Goal: Information Seeking & Learning: Understand process/instructions

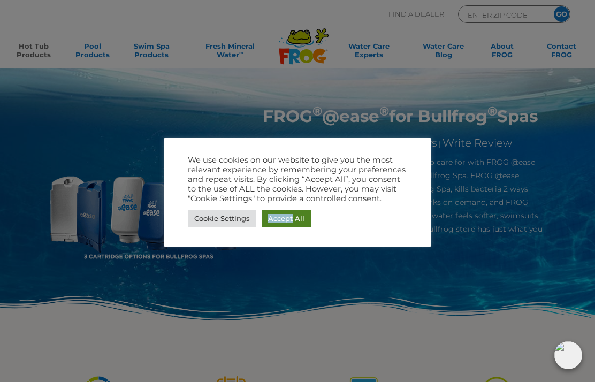
click at [471, 182] on div at bounding box center [297, 191] width 595 height 382
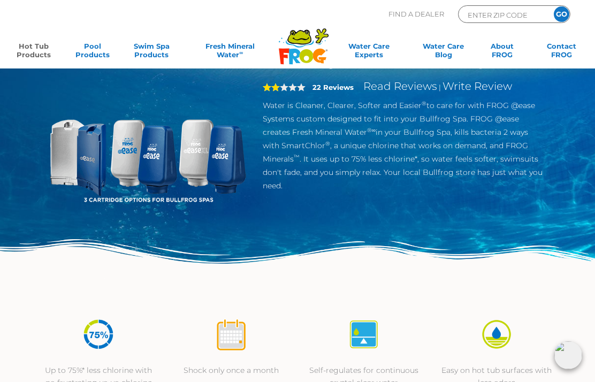
scroll to position [52, 0]
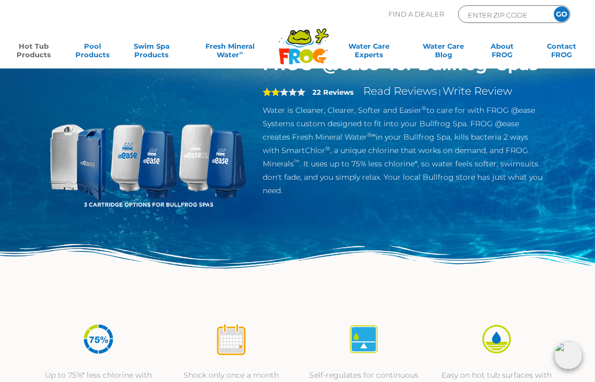
click at [62, 157] on img at bounding box center [147, 153] width 199 height 199
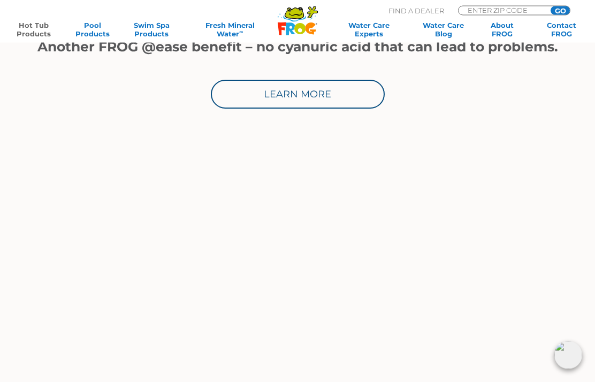
scroll to position [610, 0]
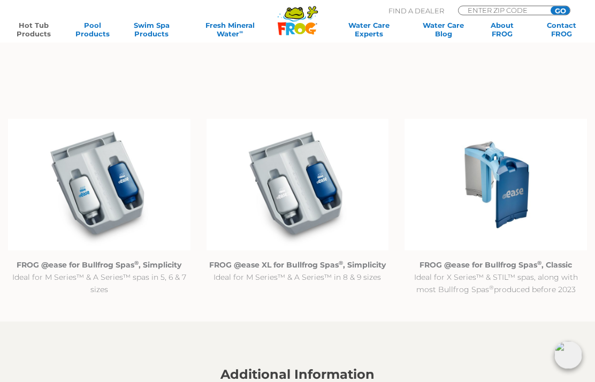
click at [506, 213] on img at bounding box center [496, 185] width 182 height 132
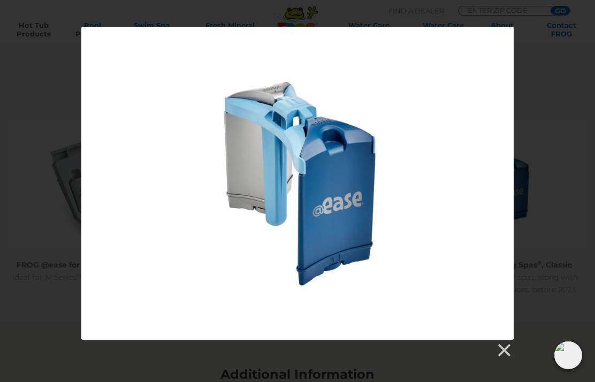
click at [511, 353] on link at bounding box center [503, 350] width 16 height 16
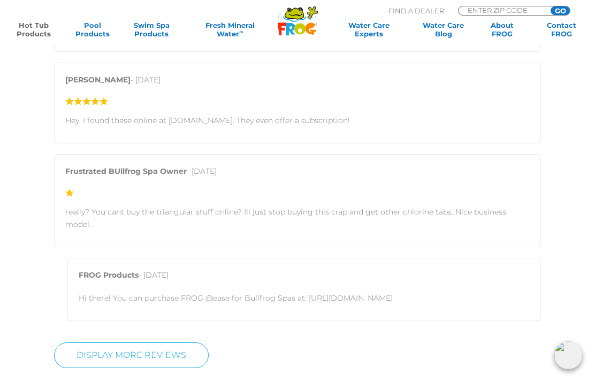
scroll to position [2264, 0]
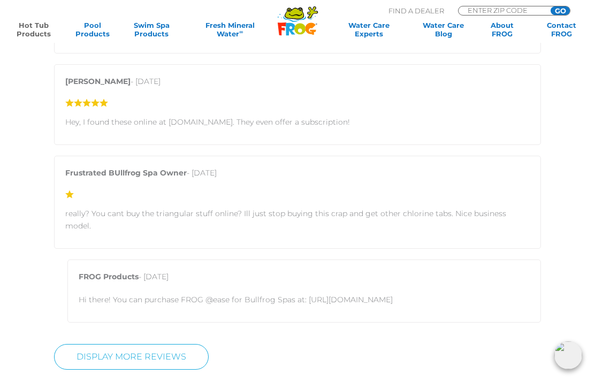
click at [530, 297] on div "FROG Products - [DATE] Hi there! You can purchase FROG @ease for Bullfrog Spas …" at bounding box center [304, 291] width 474 height 63
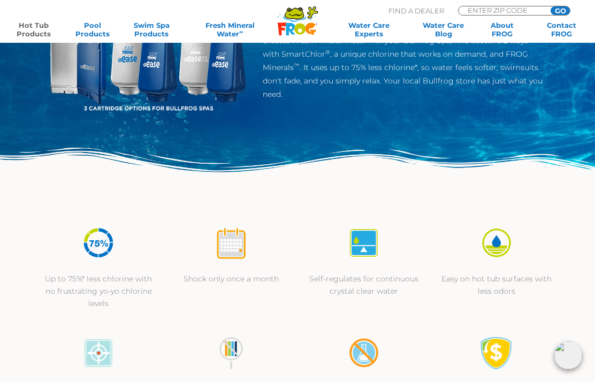
scroll to position [0, 0]
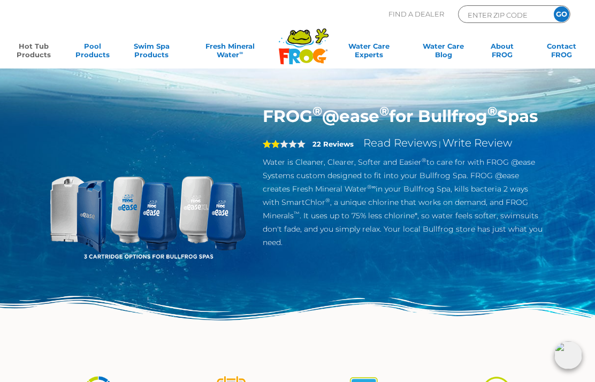
click at [32, 59] on link "Hot Tub Products" at bounding box center [34, 52] width 46 height 21
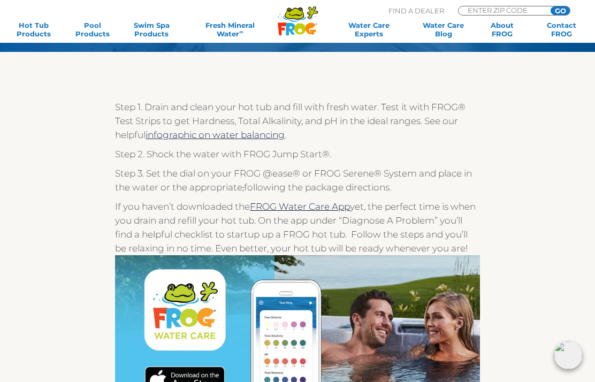
scroll to position [111, 0]
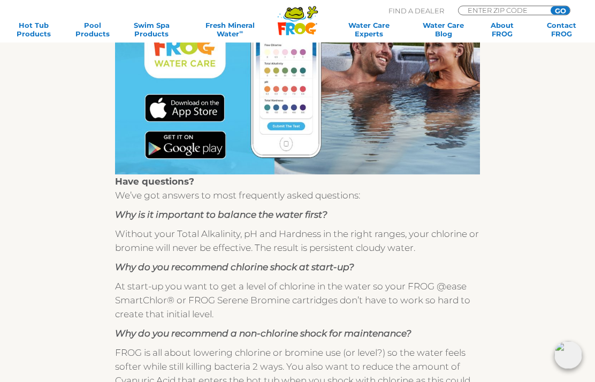
scroll to position [385, 0]
click at [530, 216] on div "Step 1. Drain and clean your hot tub and fill with fresh water. Test it with FR…" at bounding box center [297, 175] width 547 height 723
click at [533, 212] on div "Step 1. Drain and clean your hot tub and fill with fresh water. Test it with FR…" at bounding box center [297, 175] width 547 height 723
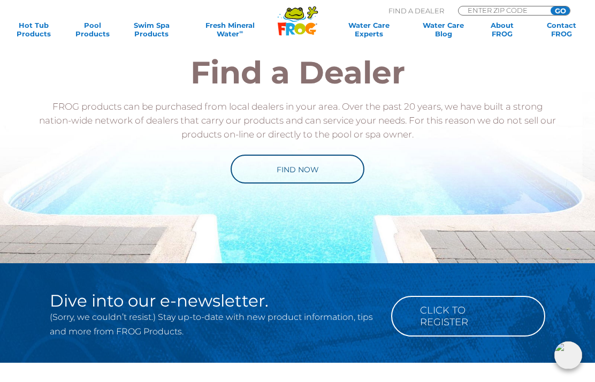
scroll to position [1142, 0]
